Goal: Transaction & Acquisition: Purchase product/service

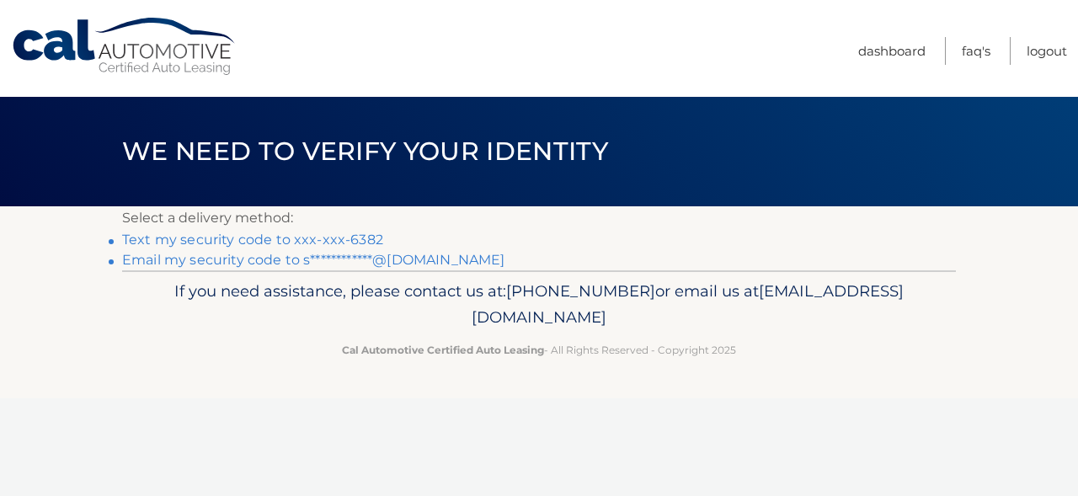
click at [255, 237] on link "Text my security code to xxx-xxx-6382" at bounding box center [252, 240] width 261 height 16
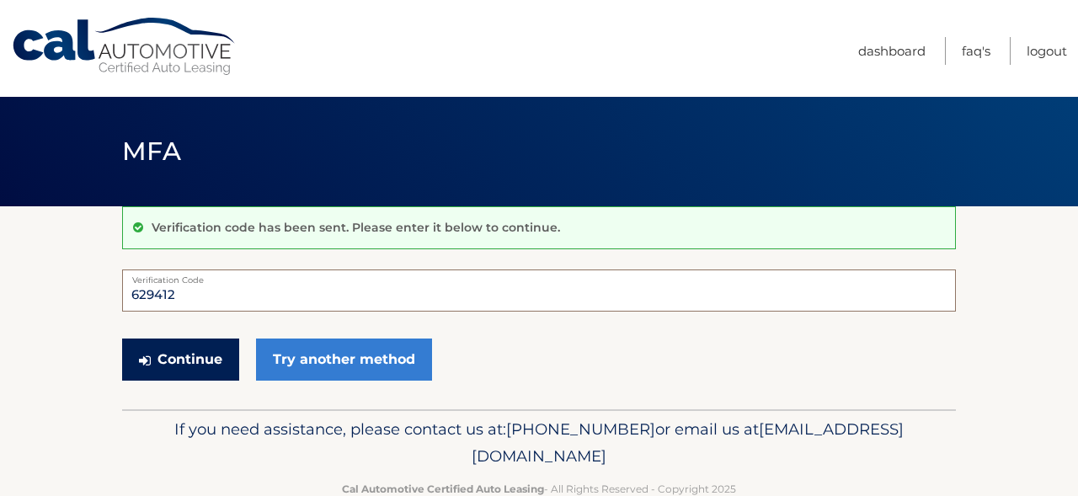
type input "629412"
click at [182, 358] on button "Continue" at bounding box center [180, 360] width 117 height 42
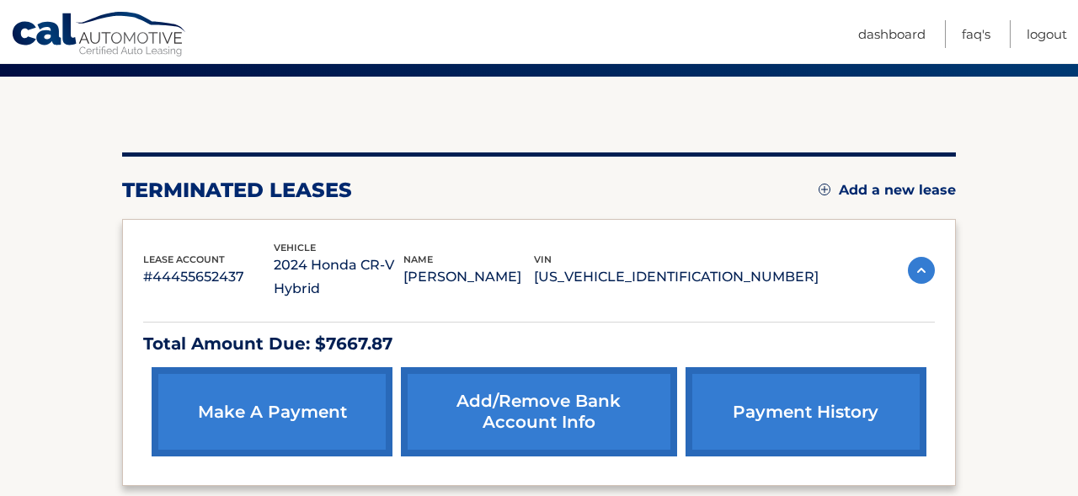
scroll to position [147, 0]
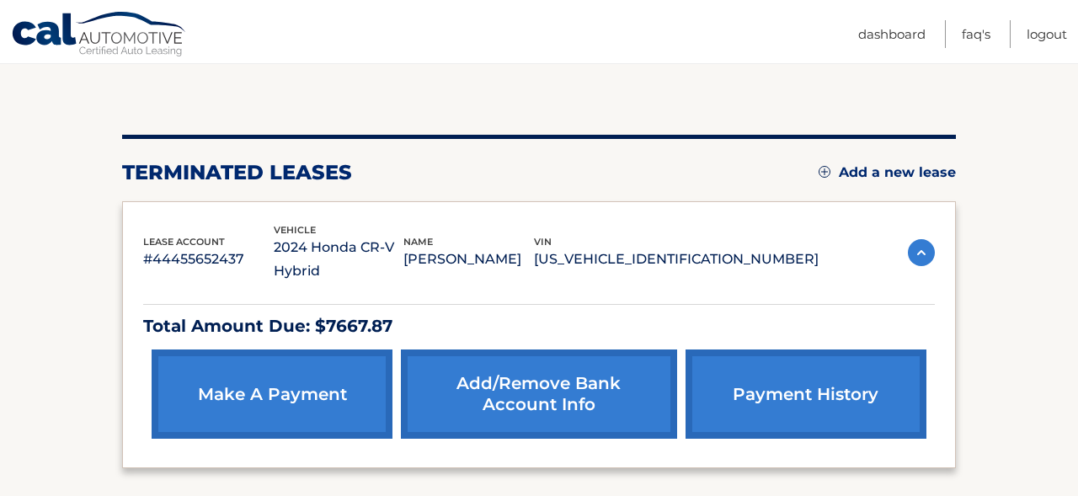
click at [314, 384] on link "make a payment" at bounding box center [272, 393] width 241 height 89
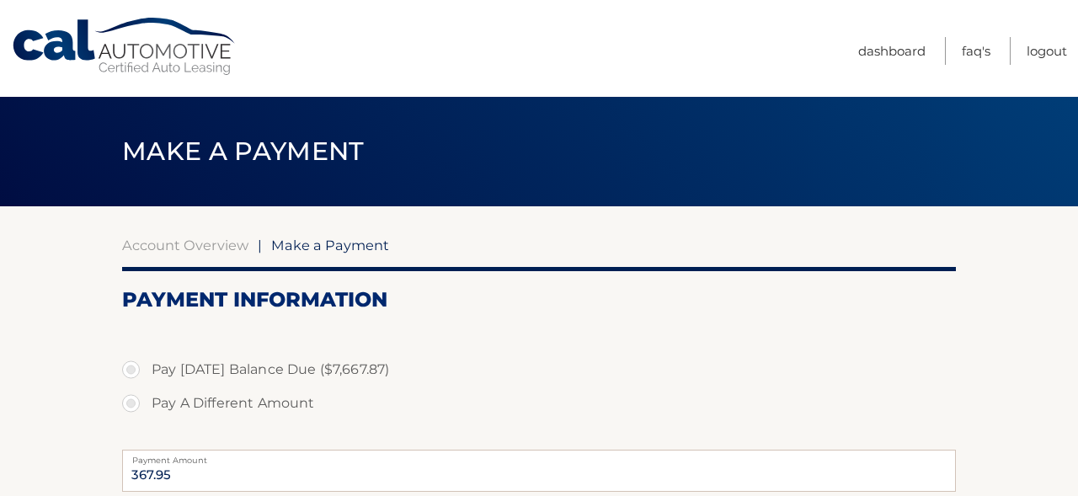
select select "YmZhYjQwNmMtMzc0YS00NDQ3LTg3MmQtOTFmMWNkNGQwMDkx"
click at [131, 368] on label "Pay Today's Balance Due ($7,667.87)" at bounding box center [539, 370] width 834 height 34
click at [131, 368] on input "Pay Today's Balance Due ($7,667.87)" at bounding box center [137, 366] width 17 height 27
radio input "true"
type input "7667.87"
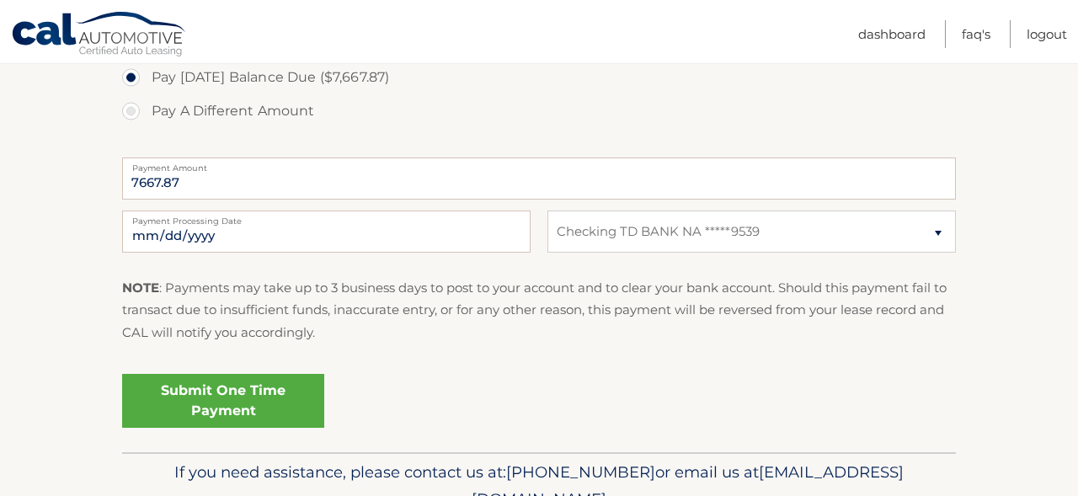
scroll to position [301, 0]
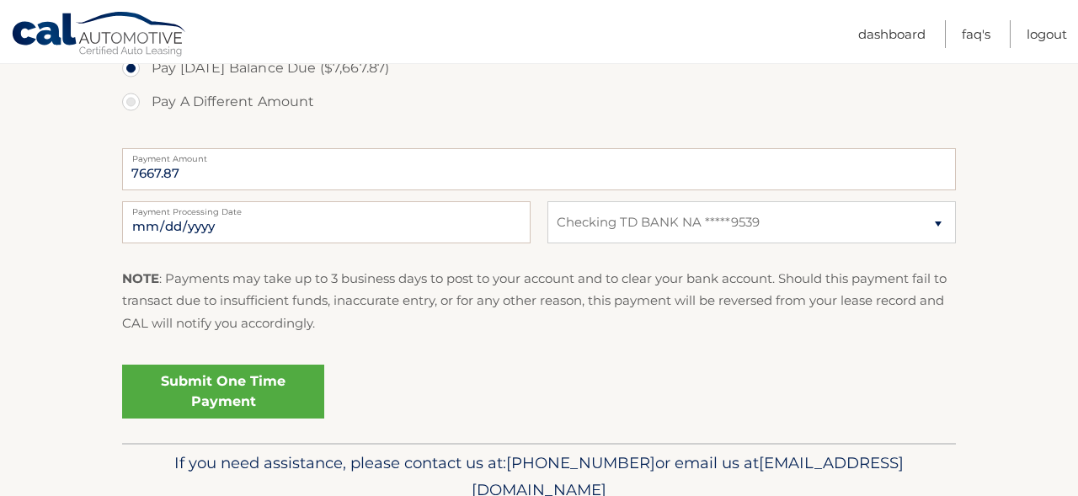
click at [253, 383] on link "Submit One Time Payment" at bounding box center [223, 392] width 202 height 54
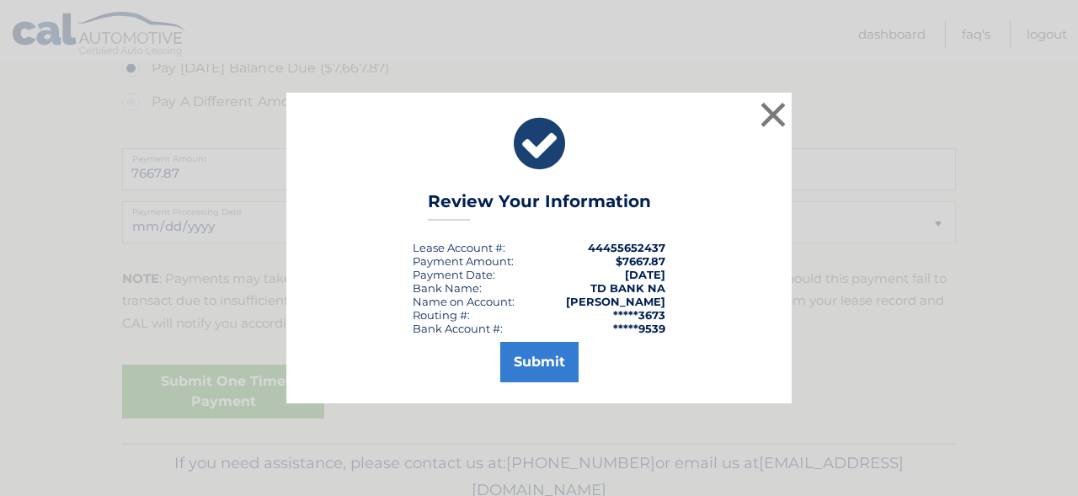
click at [531, 356] on button "Submit" at bounding box center [539, 362] width 78 height 40
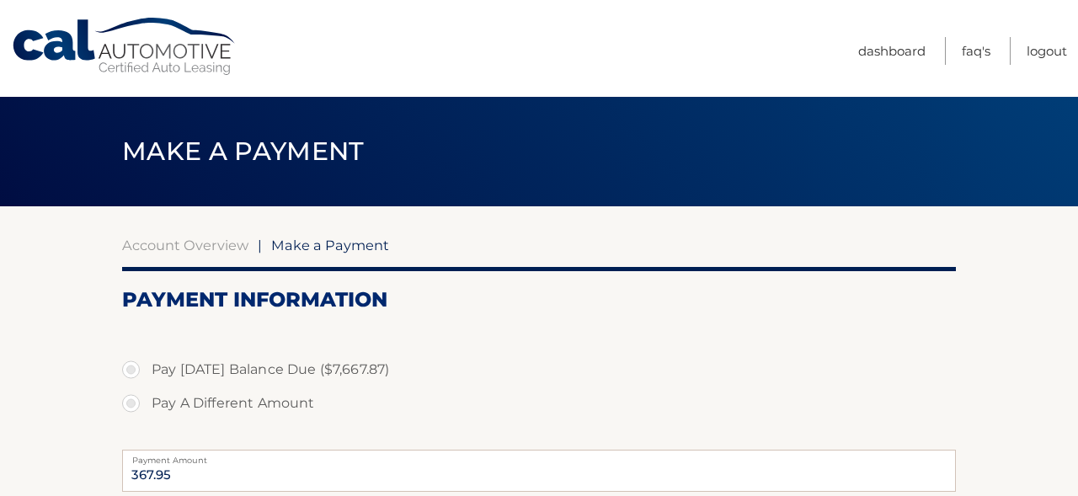
select select "YmZhYjQwNmMtMzc0YS00NDQ3LTg3MmQtOTFmMWNkNGQwMDkx"
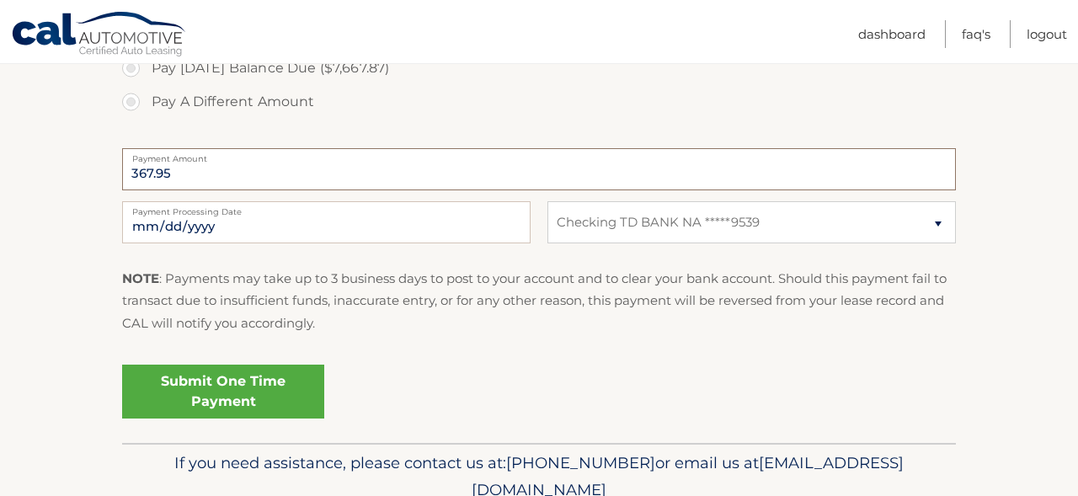
click at [356, 179] on input "367.95" at bounding box center [539, 169] width 834 height 42
click at [334, 170] on input "367.95" at bounding box center [539, 169] width 834 height 42
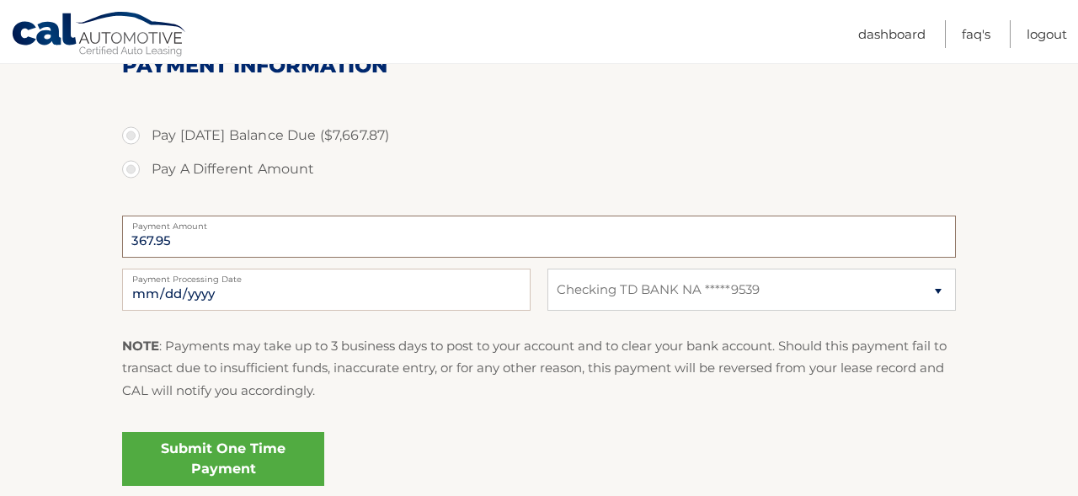
scroll to position [232, 0]
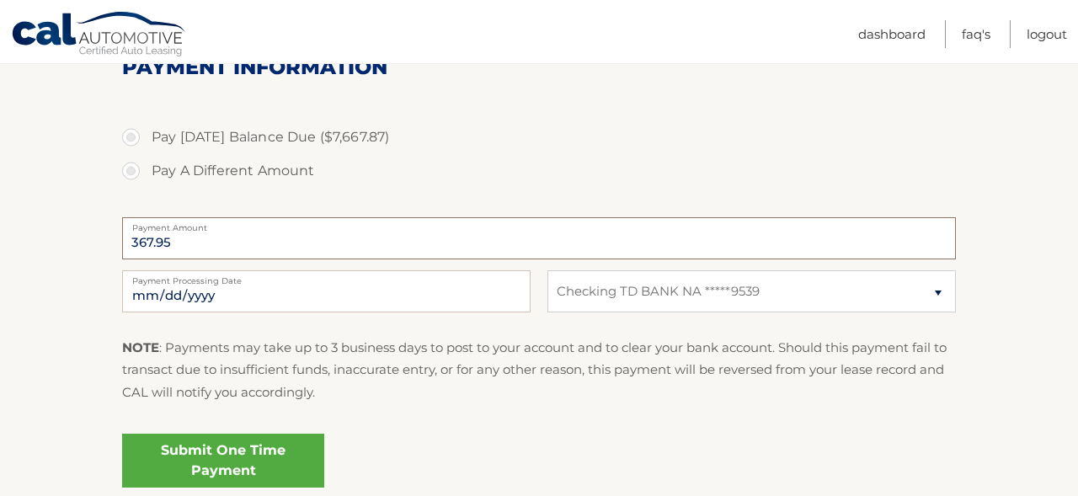
click at [179, 238] on input "367.95" at bounding box center [539, 238] width 834 height 42
click at [174, 237] on input "367.95" at bounding box center [539, 238] width 834 height 42
click at [141, 131] on label "Pay [DATE] Balance Due ($7,667.87)" at bounding box center [539, 137] width 834 height 34
click at [141, 131] on input "Pay [DATE] Balance Due ($7,667.87)" at bounding box center [137, 133] width 17 height 27
radio input "true"
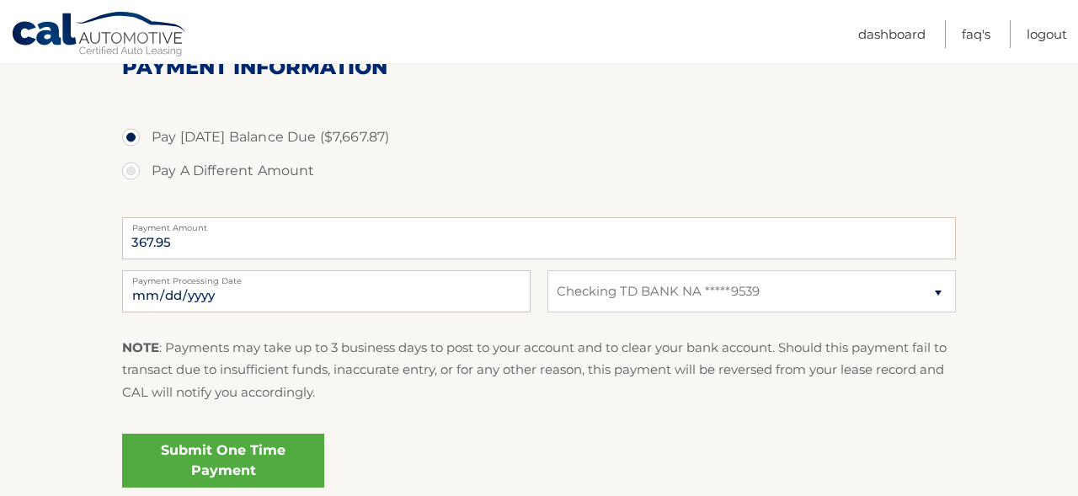
type input "7667.87"
click at [138, 167] on label "Pay A Different Amount" at bounding box center [539, 171] width 834 height 34
click at [138, 167] on input "Pay A Different Amount" at bounding box center [137, 167] width 17 height 27
radio input "true"
click at [132, 132] on label "Pay [DATE] Balance Due ($7,667.87)" at bounding box center [539, 137] width 834 height 34
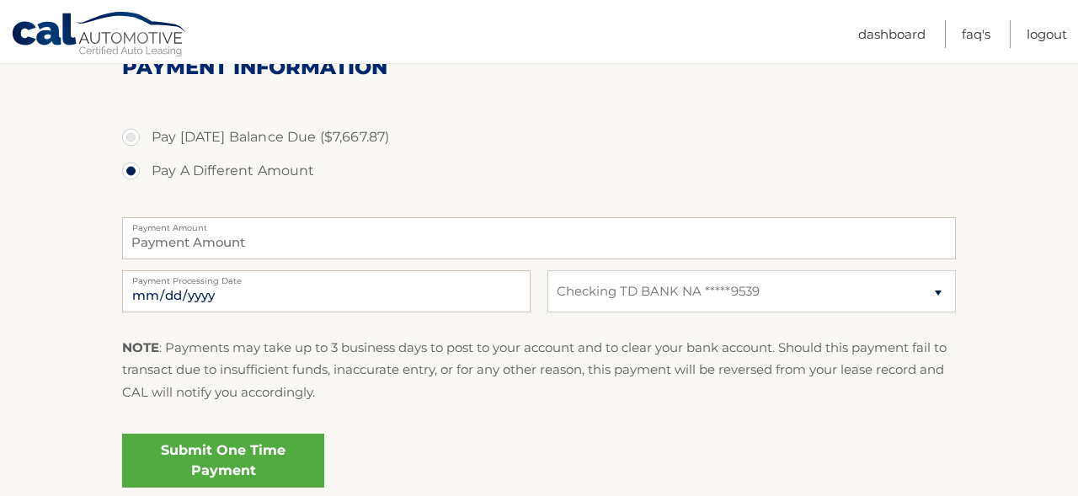
click at [132, 132] on input "Pay [DATE] Balance Due ($7,667.87)" at bounding box center [137, 133] width 17 height 27
radio input "true"
type input "7667.87"
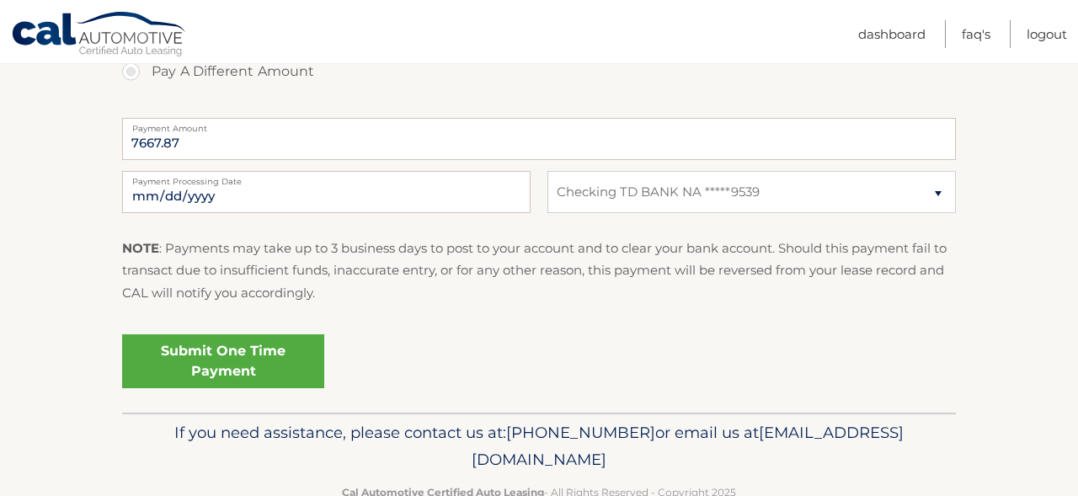
scroll to position [333, 0]
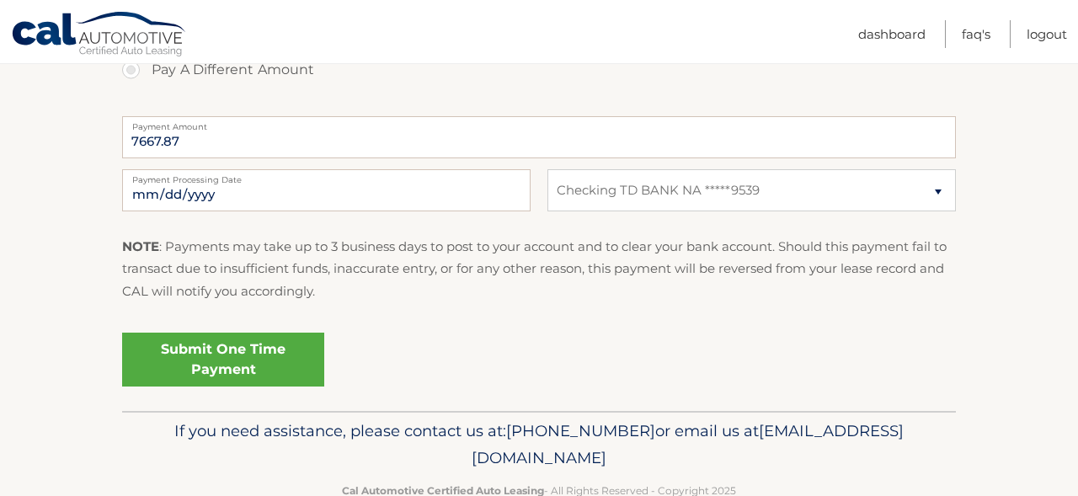
click at [230, 339] on link "Submit One Time Payment" at bounding box center [223, 360] width 202 height 54
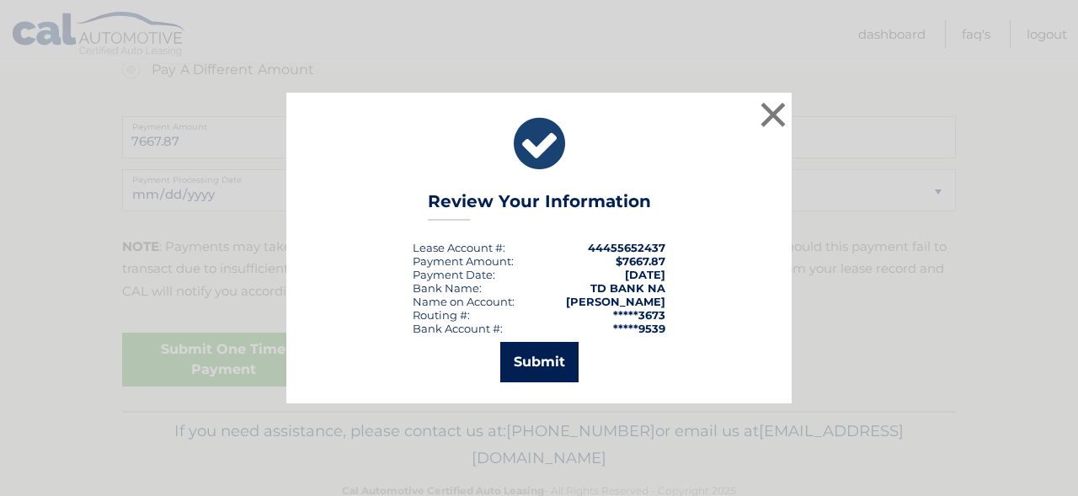
click at [540, 354] on button "Submit" at bounding box center [539, 362] width 78 height 40
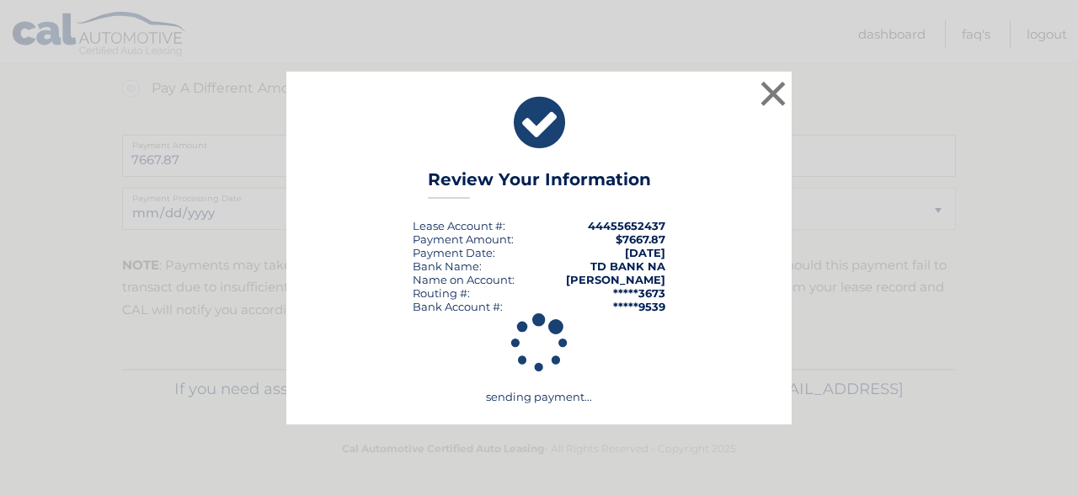
click at [391, 274] on div "× Review Your Information Lease Account #: 44455652437 Payment Amount: $7667.87…" at bounding box center [538, 249] width 505 height 354
click at [121, 256] on div "× Review Your Information Lease Account #: 44455652437 Payment Amount: $7667.87…" at bounding box center [539, 249] width 1064 height 354
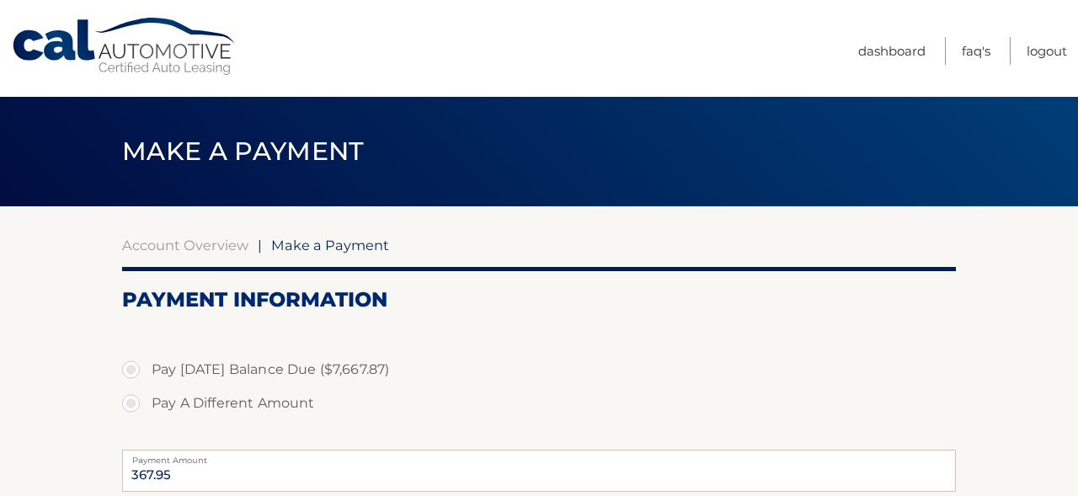
select select "YmZhYjQwNmMtMzc0YS00NDQ3LTg3MmQtOTFmMWNkNGQwMDkx"
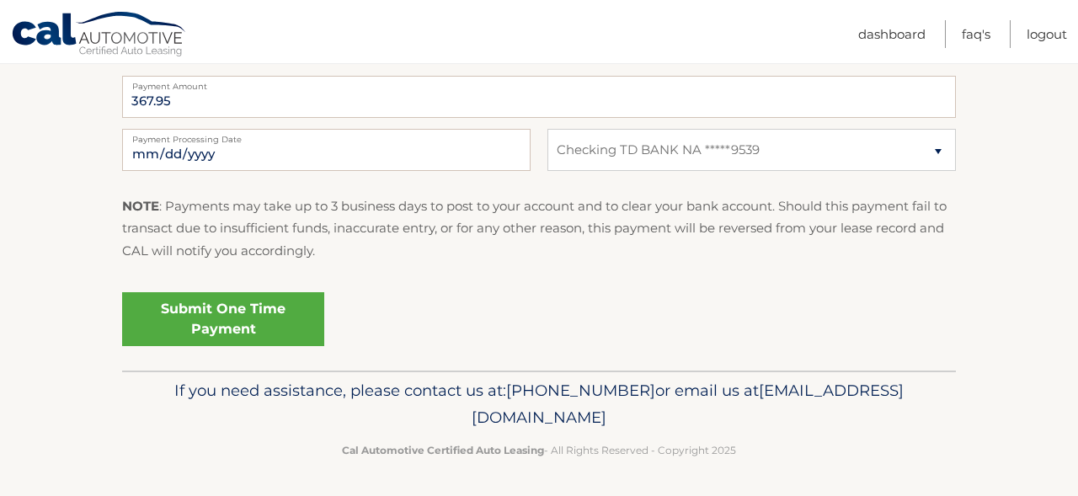
scroll to position [373, 0]
click at [1061, 34] on link "Logout" at bounding box center [1046, 34] width 40 height 28
